Goal: Task Accomplishment & Management: Manage account settings

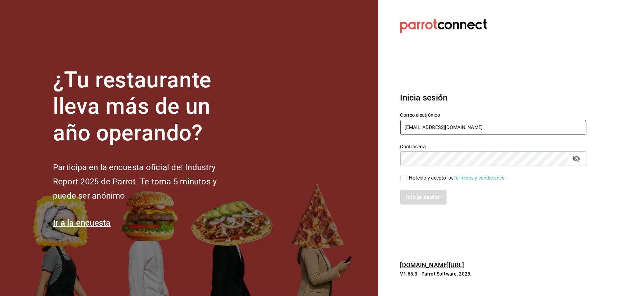
click at [465, 124] on input "[EMAIL_ADDRESS][DOMAIN_NAME]" at bounding box center [494, 127] width 186 height 15
type input "o"
type input "josuecarranza94@bmr.com"
click at [405, 179] on input "He leído y acepto los Términos y condiciones." at bounding box center [404, 178] width 6 height 6
checkbox input "true"
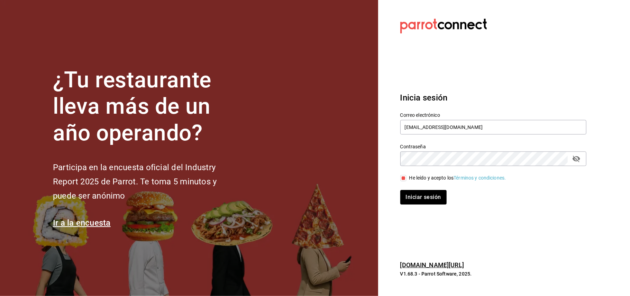
drag, startPoint x: 405, startPoint y: 179, endPoint x: 409, endPoint y: 219, distance: 40.3
click at [409, 219] on section "Datos incorrectos. Verifica que tu Correo o Contraseña estén bien escritos. Ini…" at bounding box center [490, 148] width 225 height 296
click at [412, 202] on button "Iniciar sesión" at bounding box center [424, 197] width 47 height 15
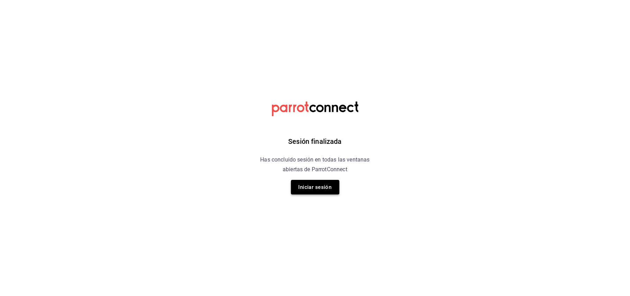
click at [326, 186] on button "Iniciar sesión" at bounding box center [315, 187] width 48 height 15
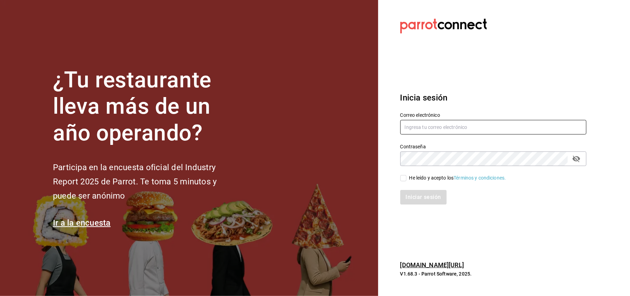
type input "[EMAIL_ADDRESS][DOMAIN_NAME]"
